Goal: Task Accomplishment & Management: Manage account settings

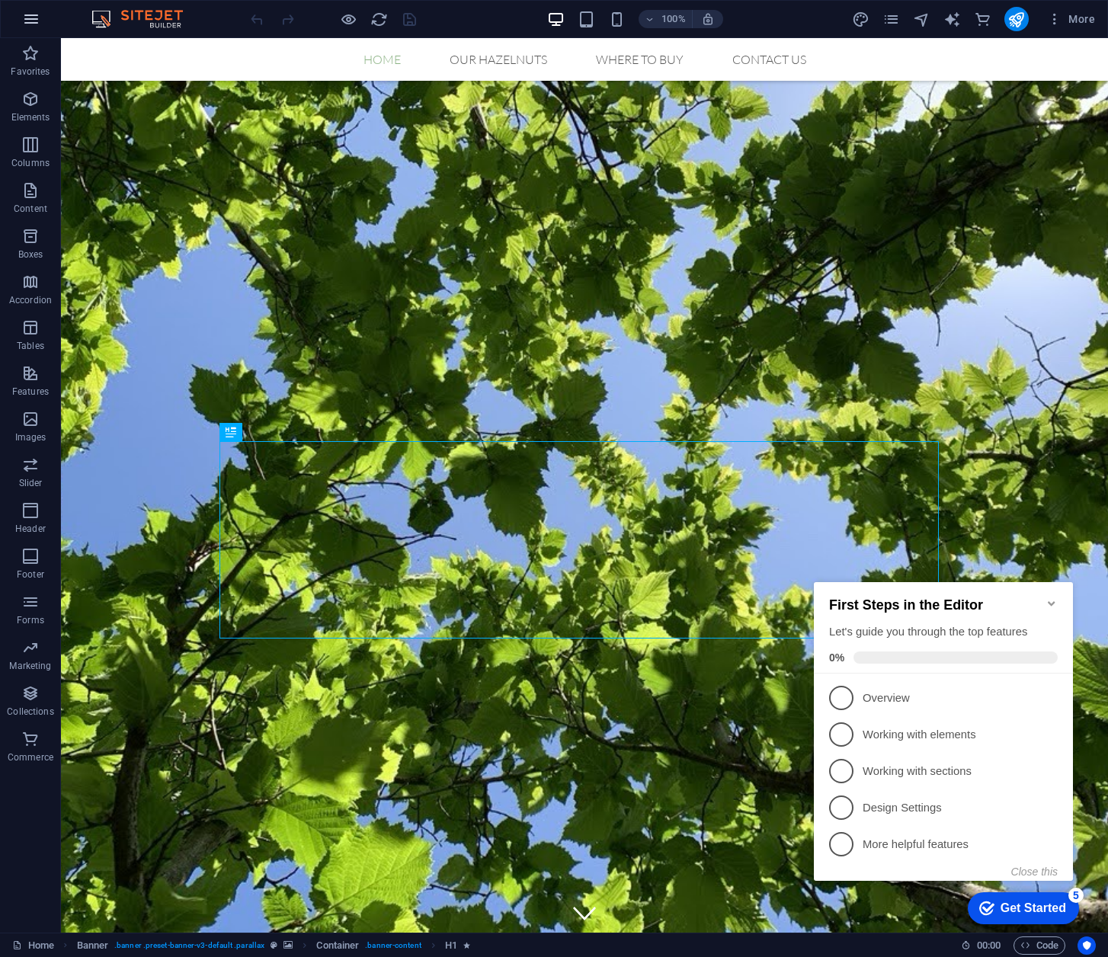
click at [34, 14] on icon "button" at bounding box center [31, 19] width 18 height 18
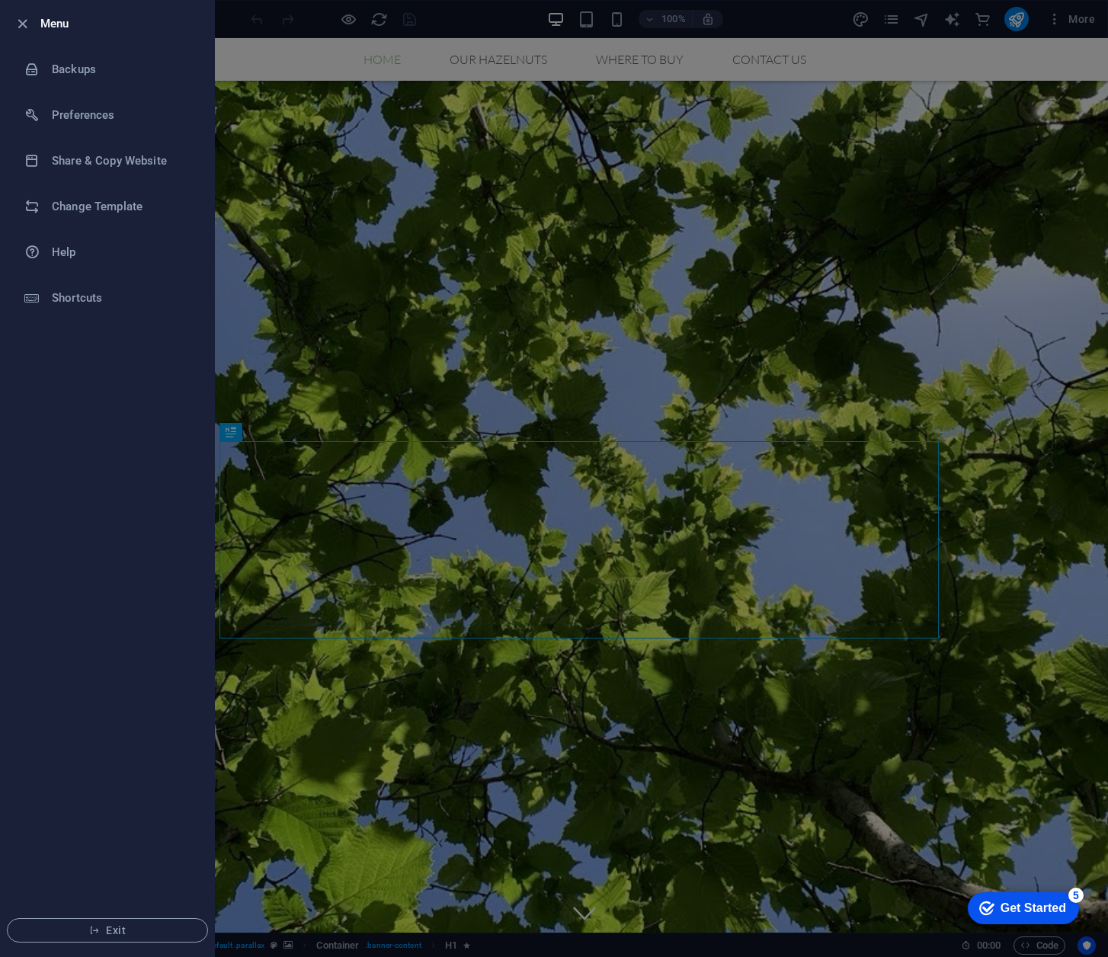
click at [796, 25] on div at bounding box center [554, 478] width 1108 height 957
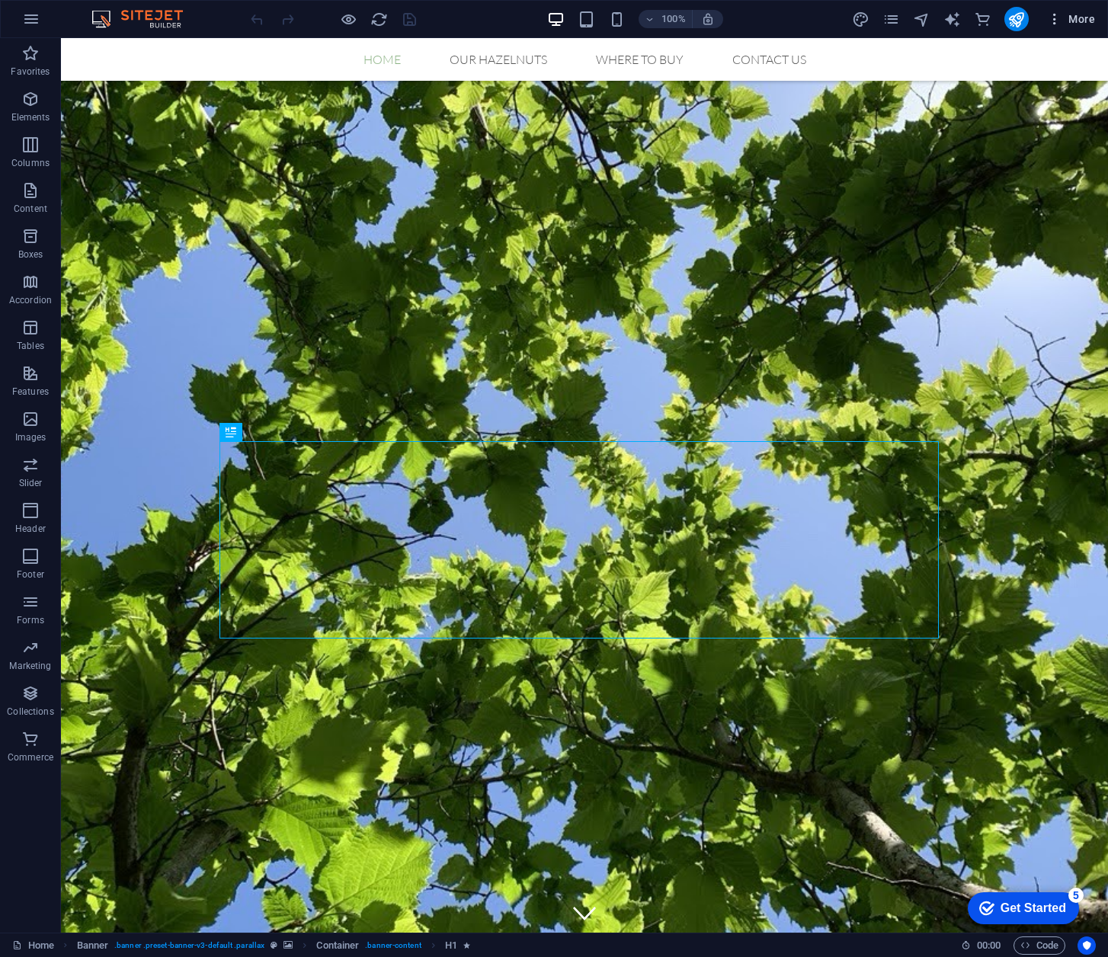
click at [1052, 21] on icon "button" at bounding box center [1054, 18] width 15 height 15
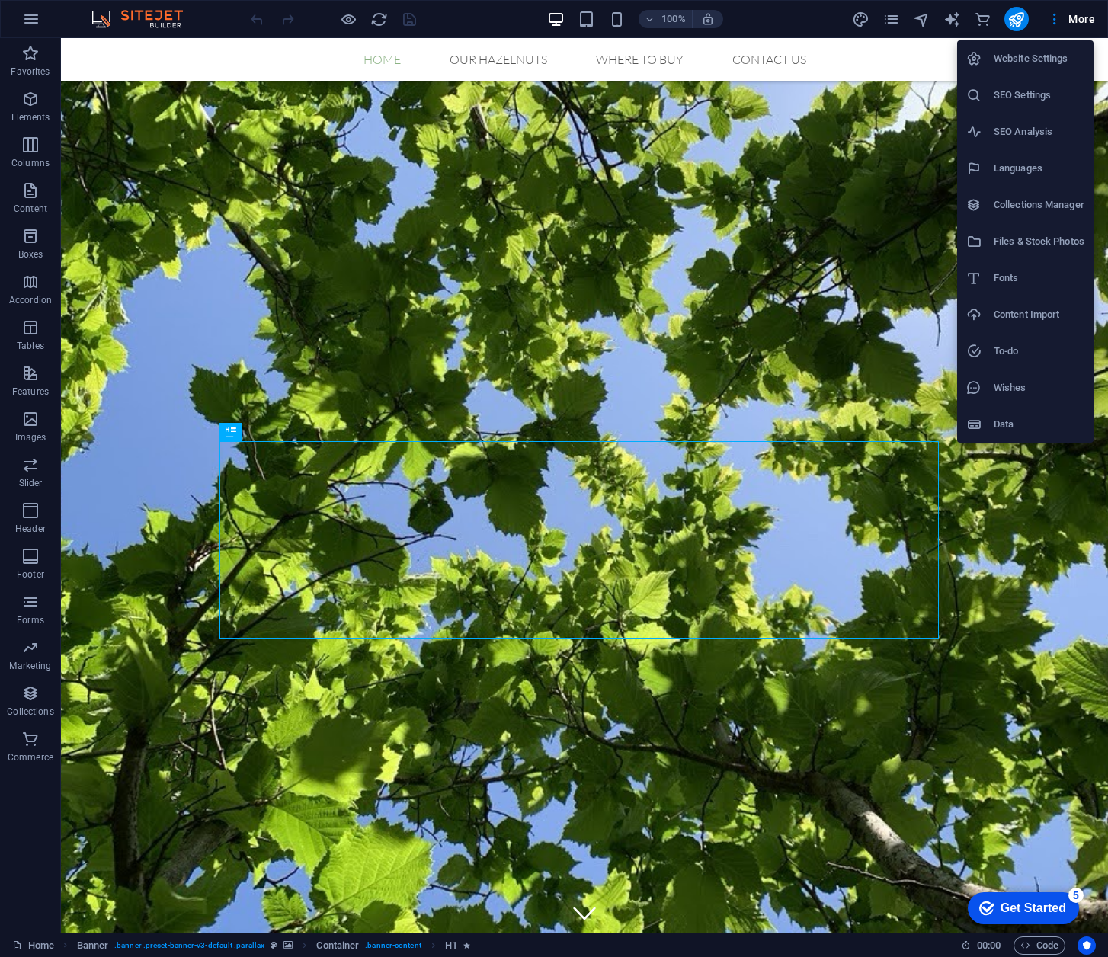
click at [1050, 59] on h6 "Website Settings" at bounding box center [1039, 59] width 91 height 18
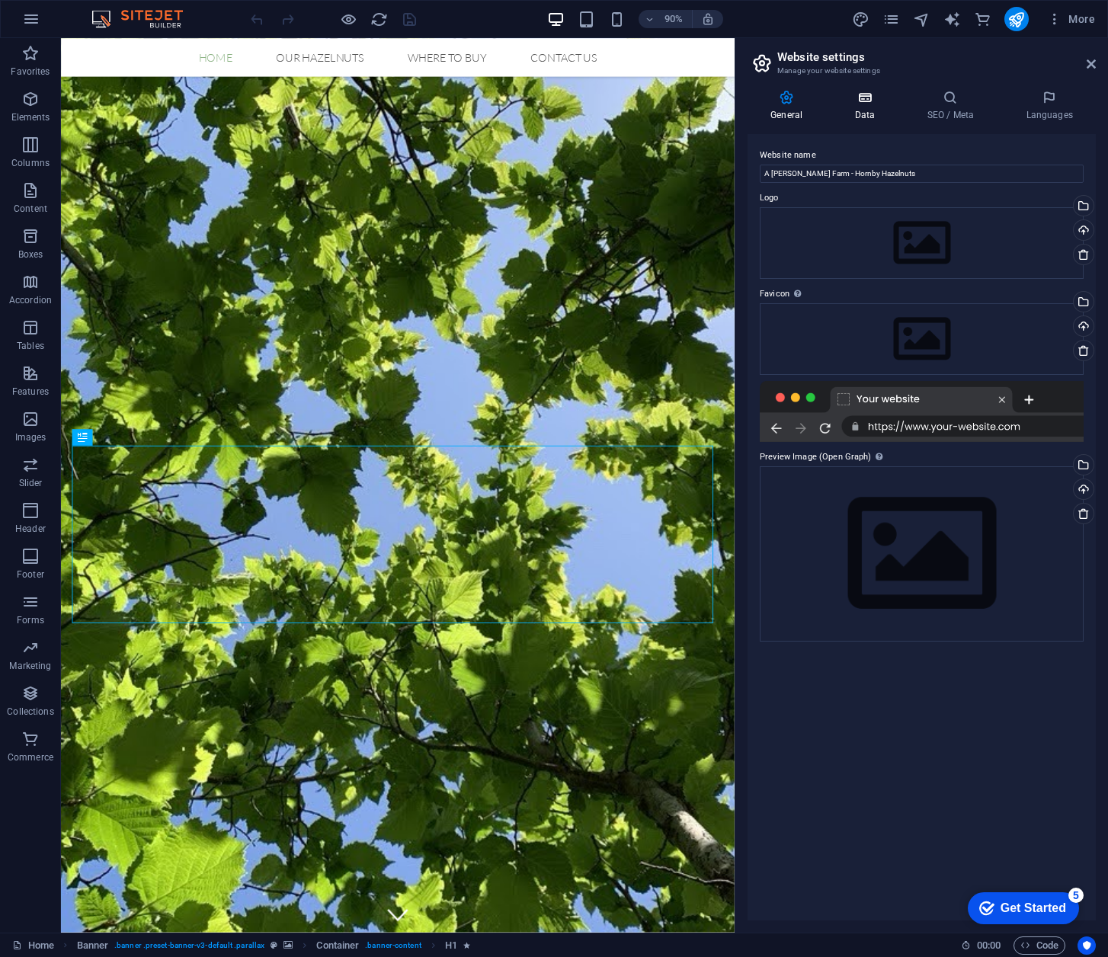
click at [876, 115] on h4 "Data" at bounding box center [867, 106] width 72 height 32
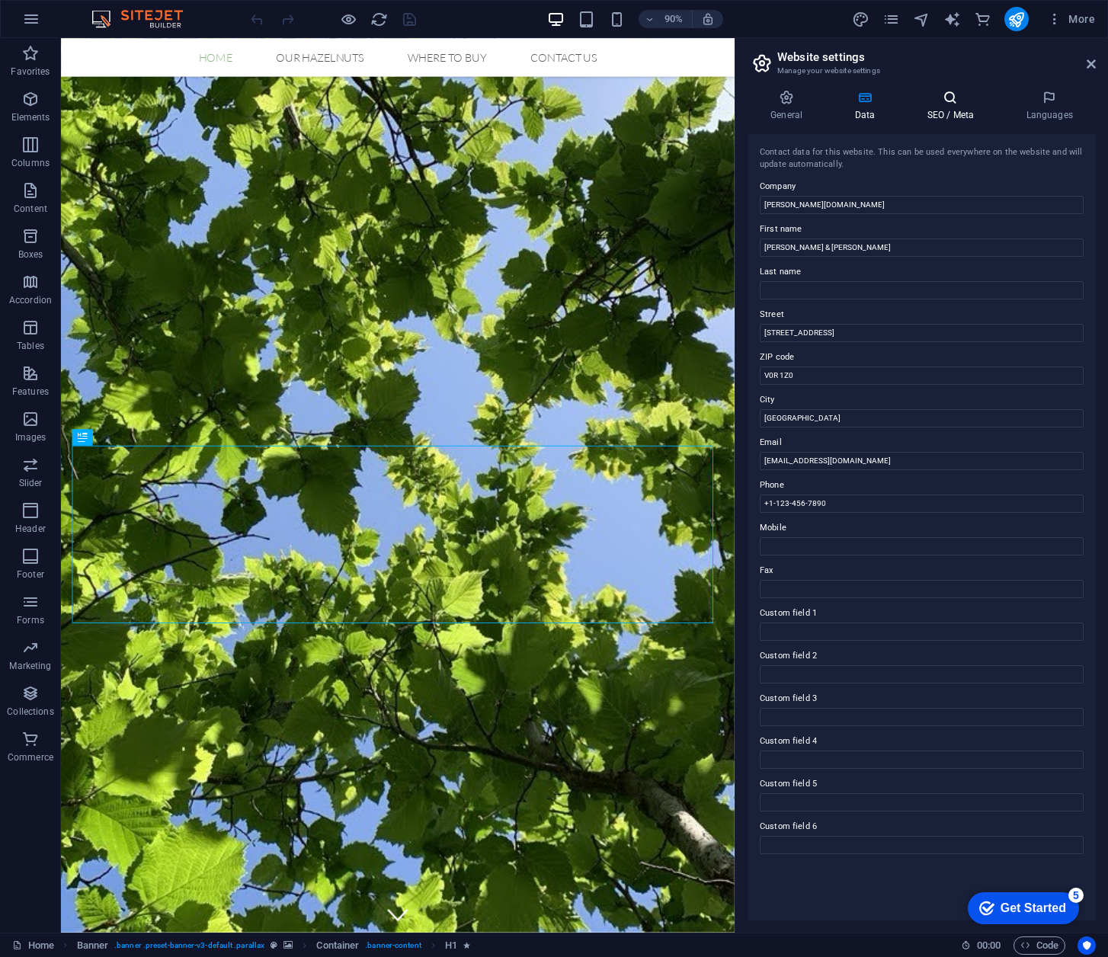
click at [946, 91] on icon at bounding box center [950, 97] width 93 height 15
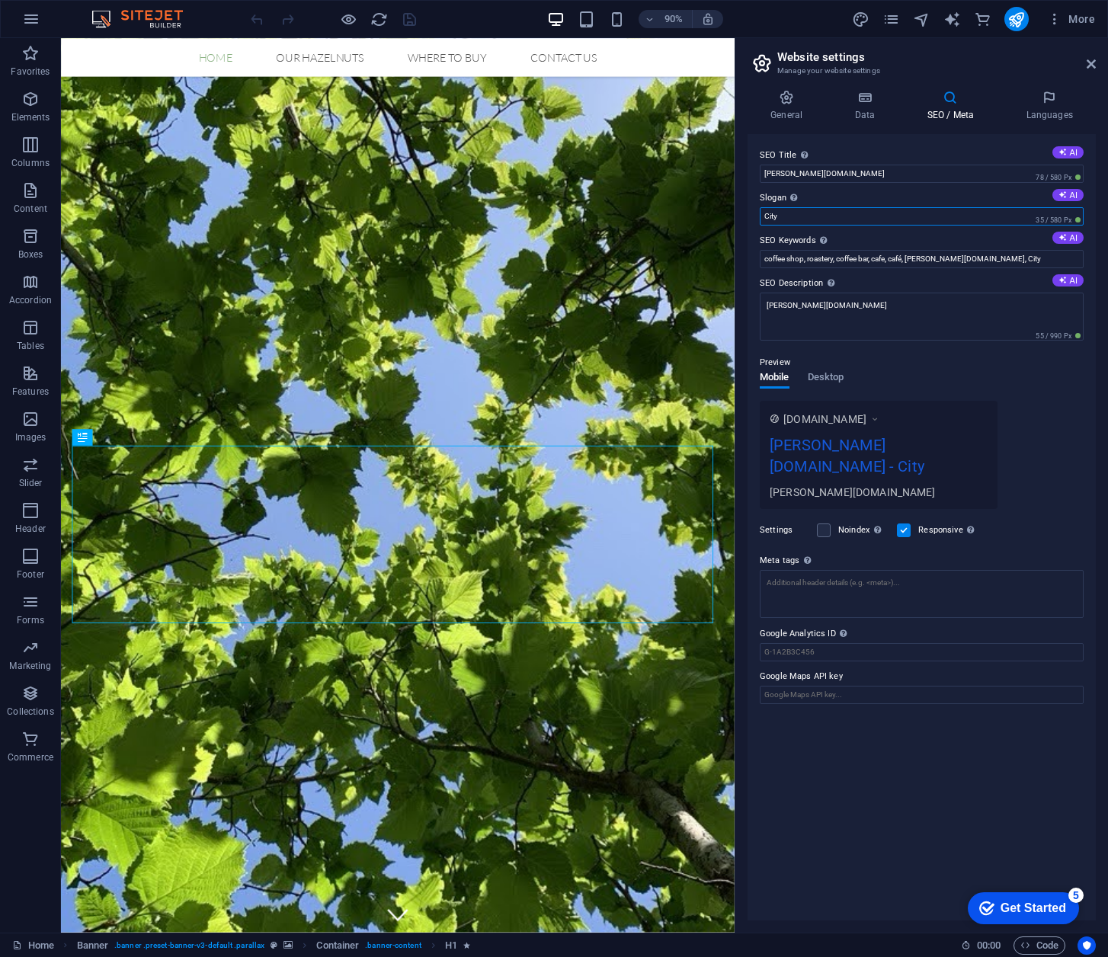
click at [799, 212] on input "City" at bounding box center [922, 216] width 324 height 18
type input "C"
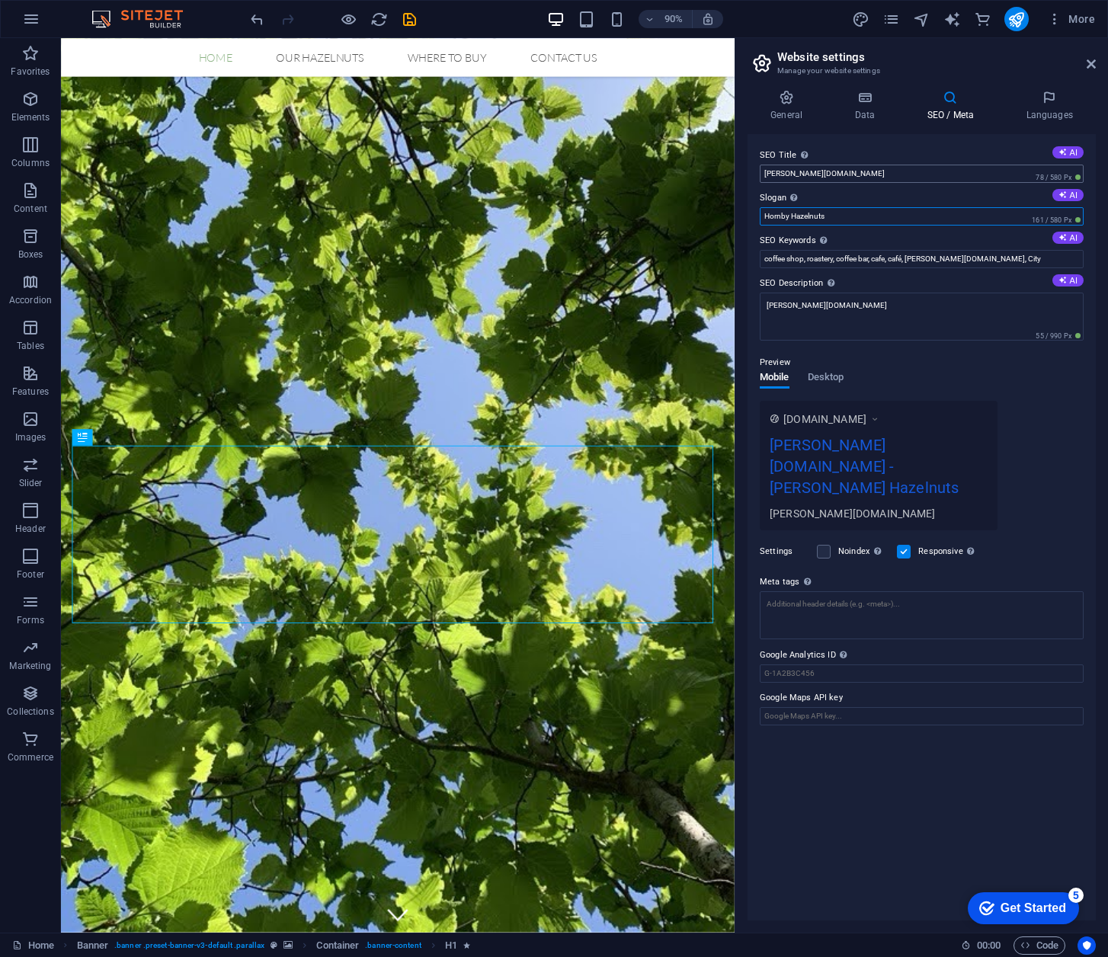
type input "Hornby Hazelnuts"
click at [961, 171] on input "[PERSON_NAME][DOMAIN_NAME]" at bounding box center [922, 174] width 324 height 18
type input "n"
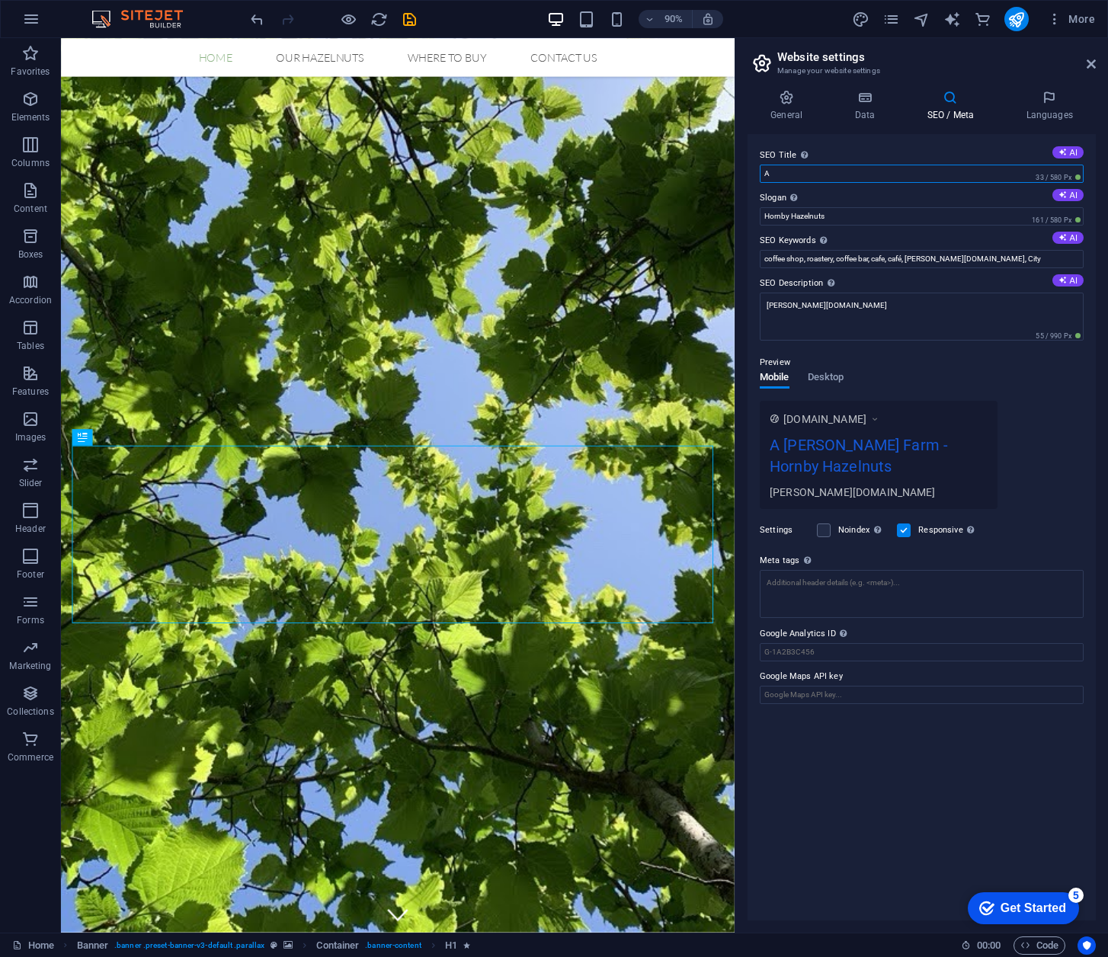
type input "A"
type input "Hazelnut Orchard on [GEOGRAPHIC_DATA]"
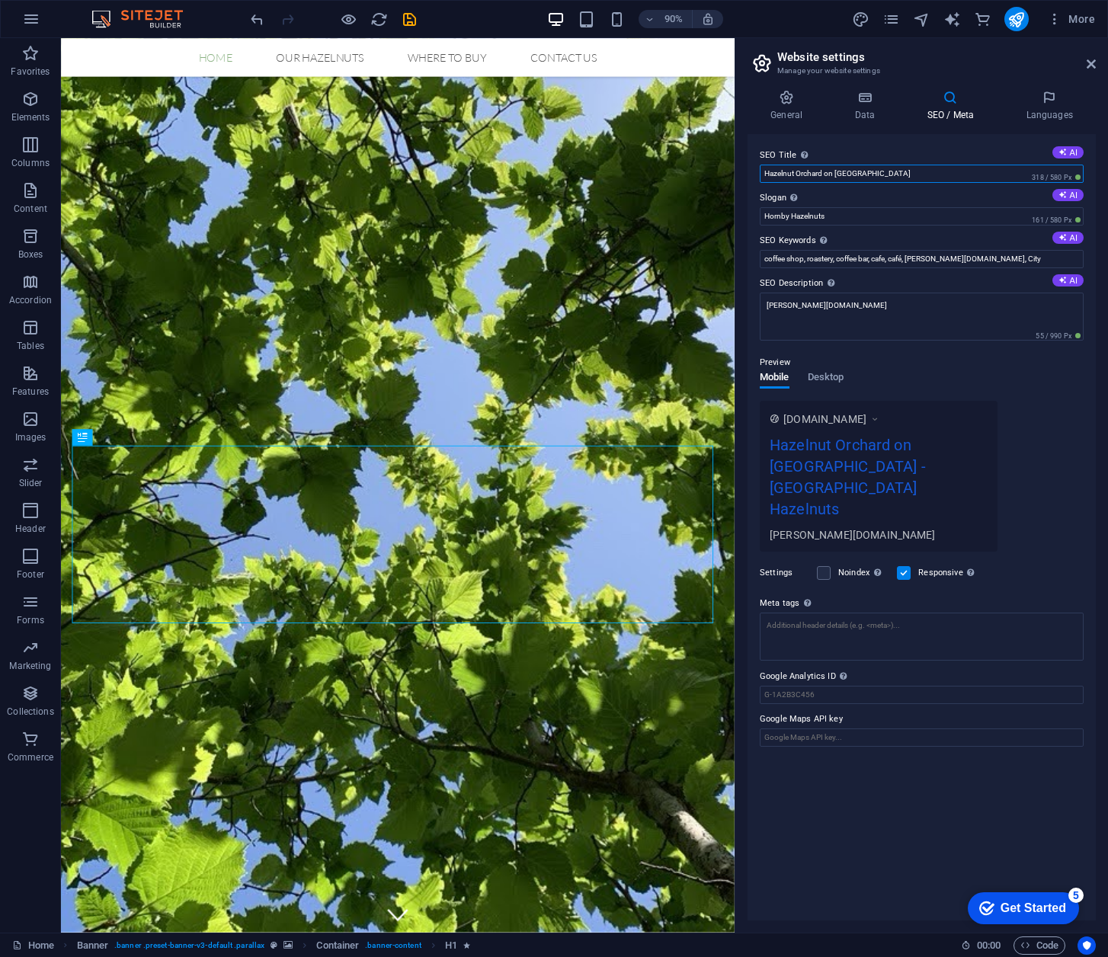
drag, startPoint x: 895, startPoint y: 172, endPoint x: 745, endPoint y: 168, distance: 149.4
click at [745, 168] on div "General Data SEO / Meta Languages Website name A [PERSON_NAME] Farm - Hornby Ha…" at bounding box center [921, 505] width 373 height 855
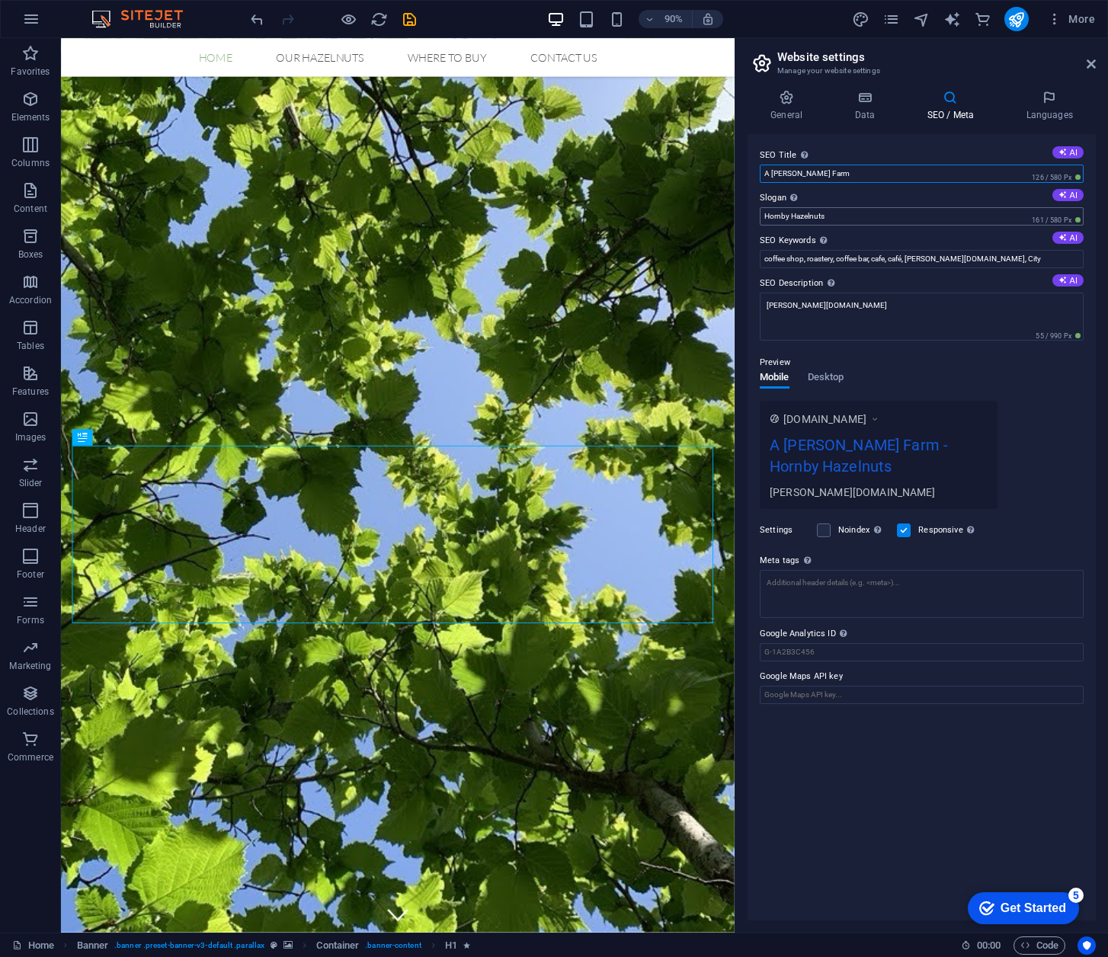
type input "A [PERSON_NAME] Farm"
drag, startPoint x: 1033, startPoint y: 250, endPoint x: 806, endPoint y: 226, distance: 228.4
type input "√"
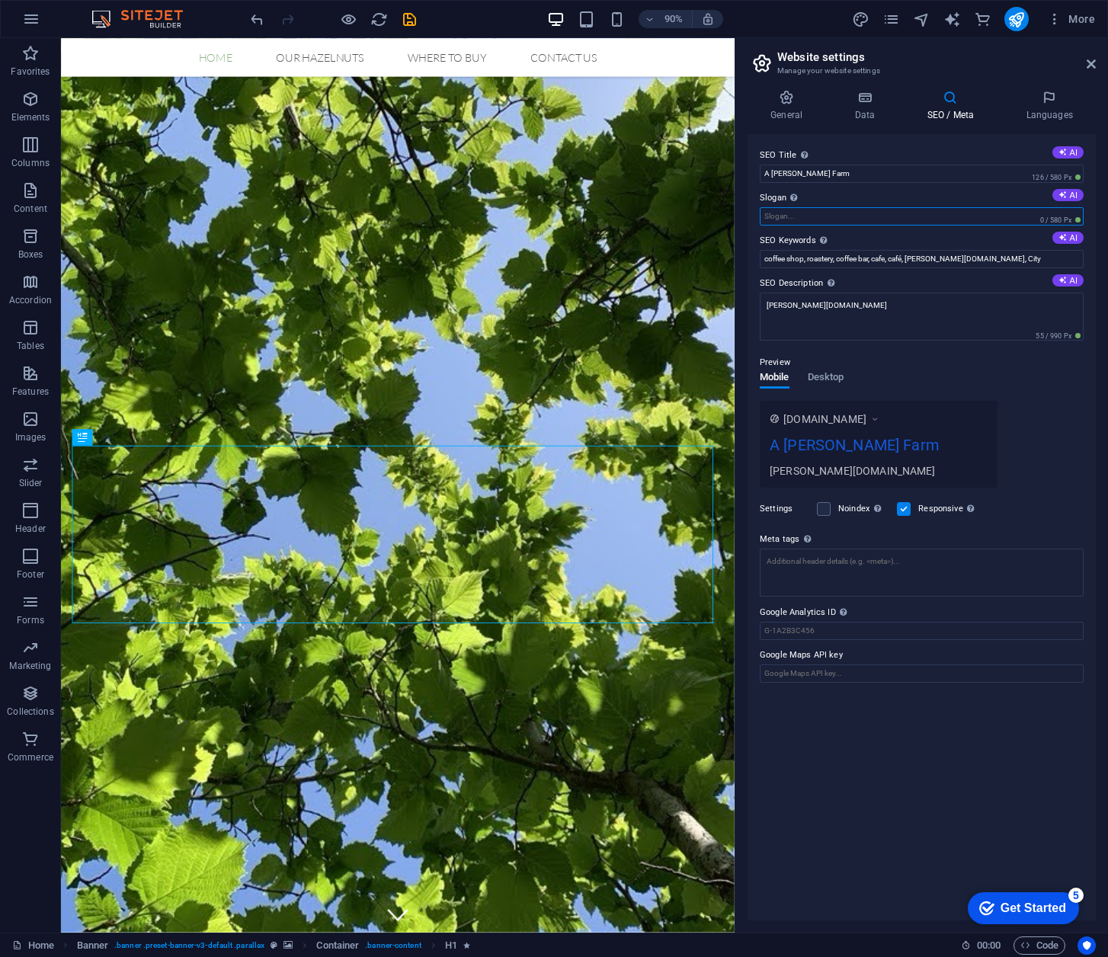
paste input "Hazelnut Orchard on [GEOGRAPHIC_DATA]"
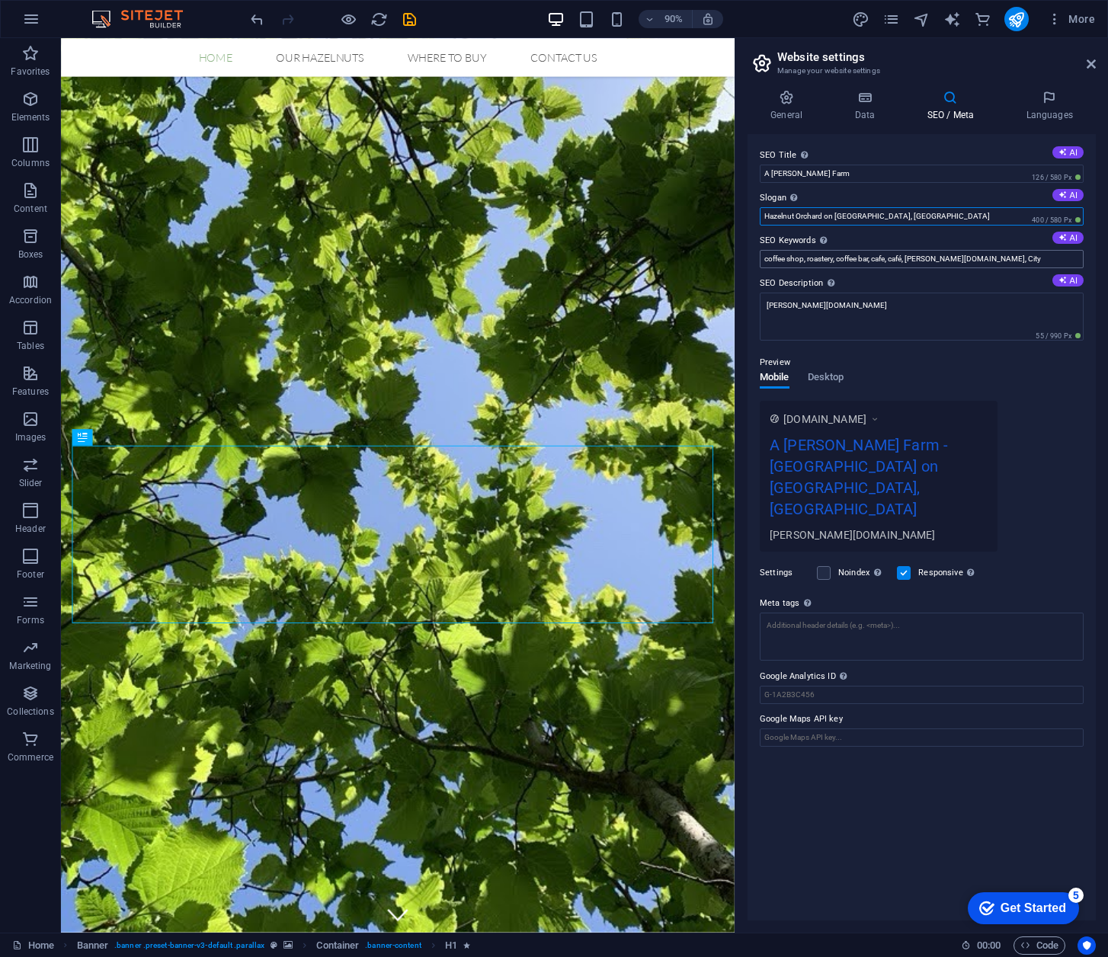
type input "Hazelnut Orchard on [GEOGRAPHIC_DATA], [GEOGRAPHIC_DATA]"
drag, startPoint x: 1050, startPoint y: 295, endPoint x: 777, endPoint y: 271, distance: 273.9
drag, startPoint x: 1017, startPoint y: 261, endPoint x: 782, endPoint y: 242, distance: 236.2
click at [782, 242] on div "SEO Keywords Comma-separated list of keywords representing your website. AI cof…" at bounding box center [922, 250] width 324 height 37
type input "hazelnuts, [GEOGRAPHIC_DATA], nuts, healthy eating, farm, family-owned, small b…"
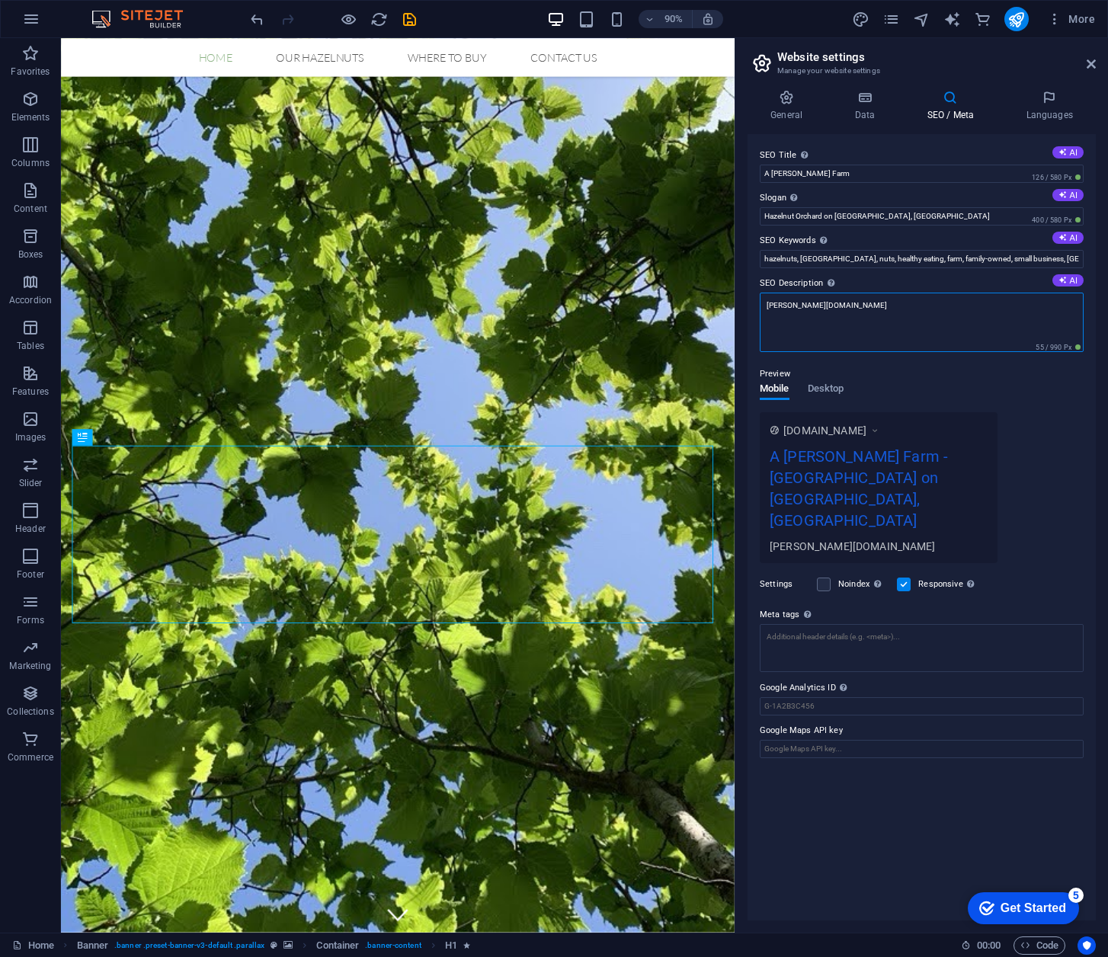
click at [828, 312] on textarea "[PERSON_NAME][DOMAIN_NAME]" at bounding box center [922, 322] width 324 height 59
type textarea "n"
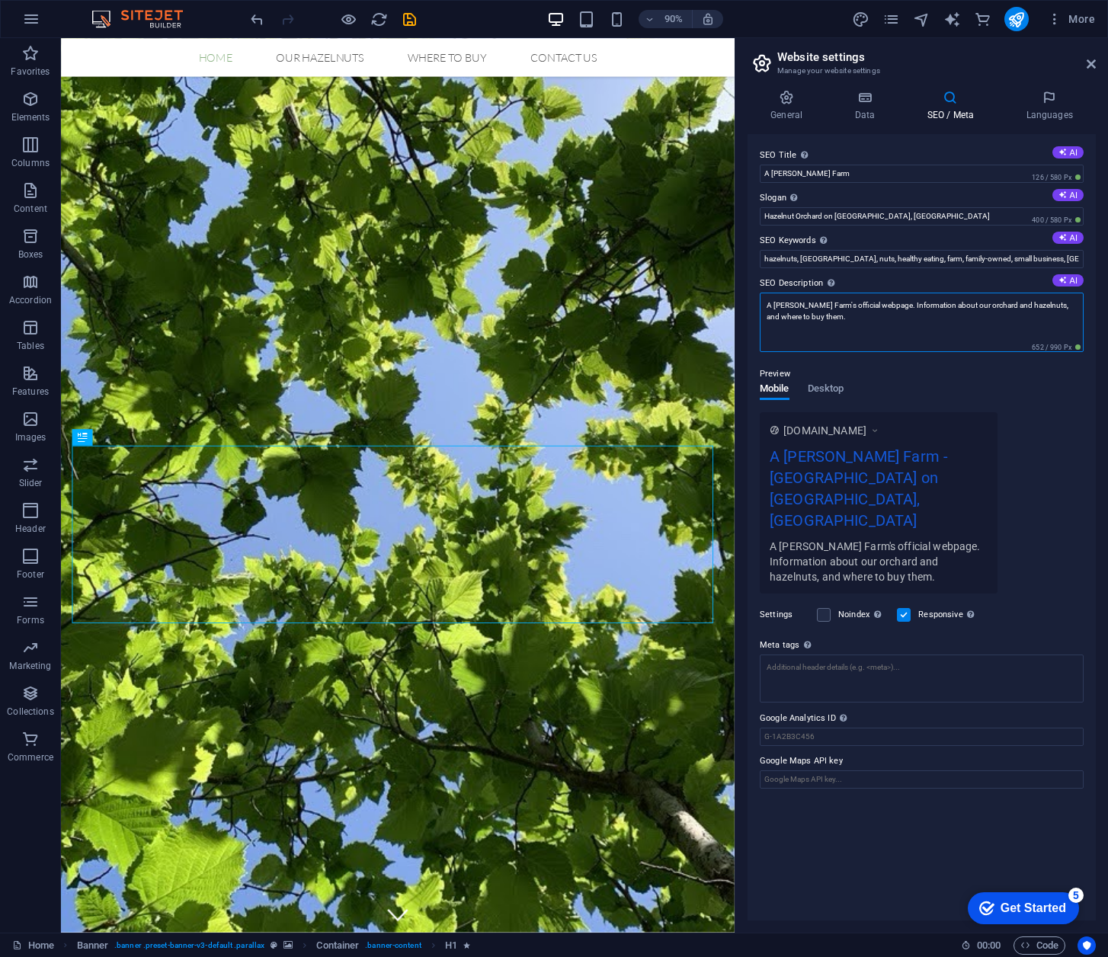
click at [990, 306] on textarea "A [PERSON_NAME] Farm's official webpage. Information about our orchard and haze…" at bounding box center [922, 322] width 324 height 59
type textarea "A [PERSON_NAME] Farm's official webpage. Information about our orchard & nuts, …"
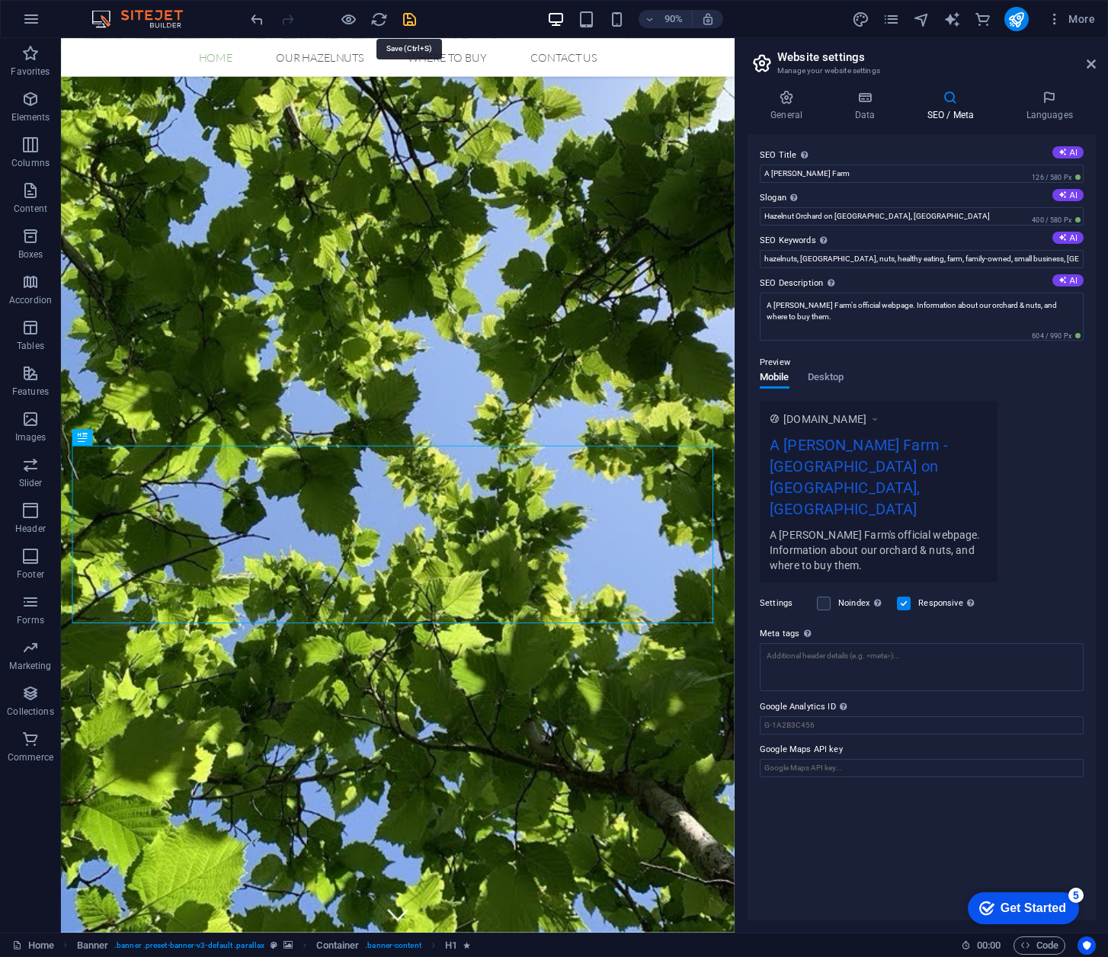
click at [408, 24] on icon "save" at bounding box center [410, 20] width 18 height 18
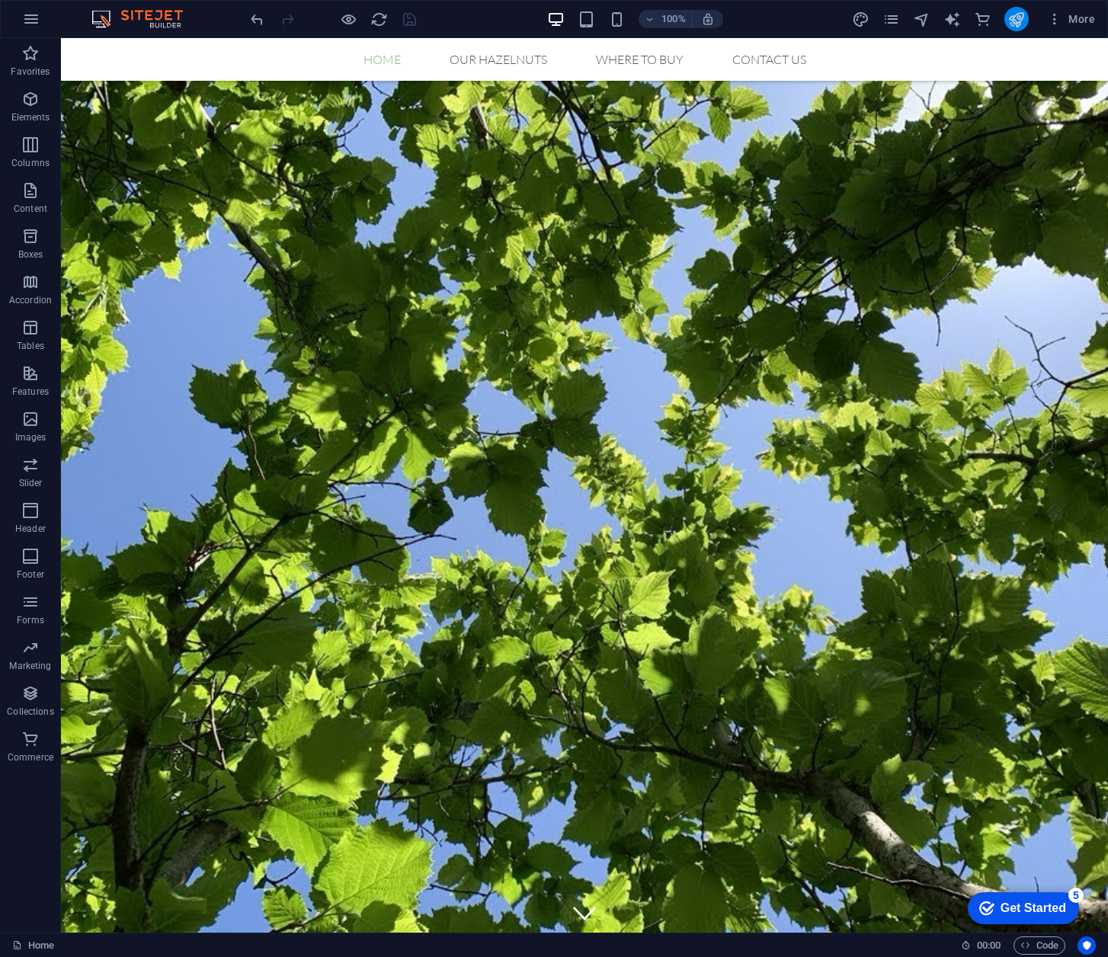
click at [1007, 26] on button "publish" at bounding box center [1016, 19] width 24 height 24
